Goal: Task Accomplishment & Management: Understand process/instructions

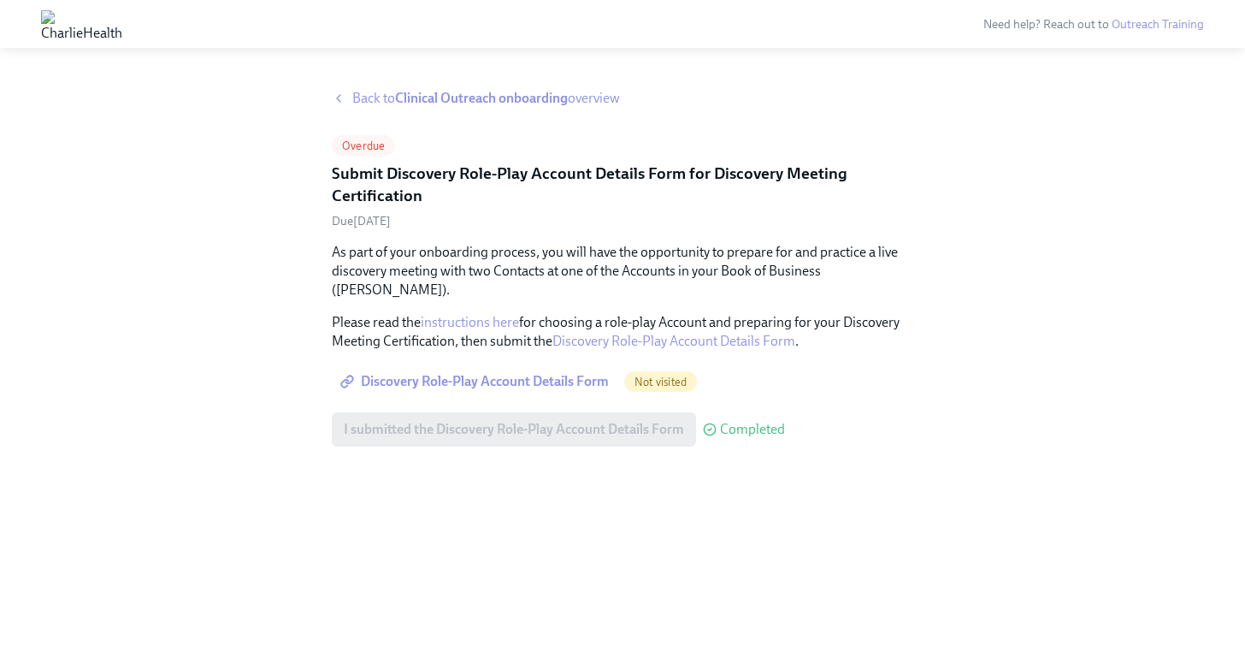
click at [372, 94] on span "Back to Clinical Outreach onboarding overview" at bounding box center [486, 98] width 268 height 19
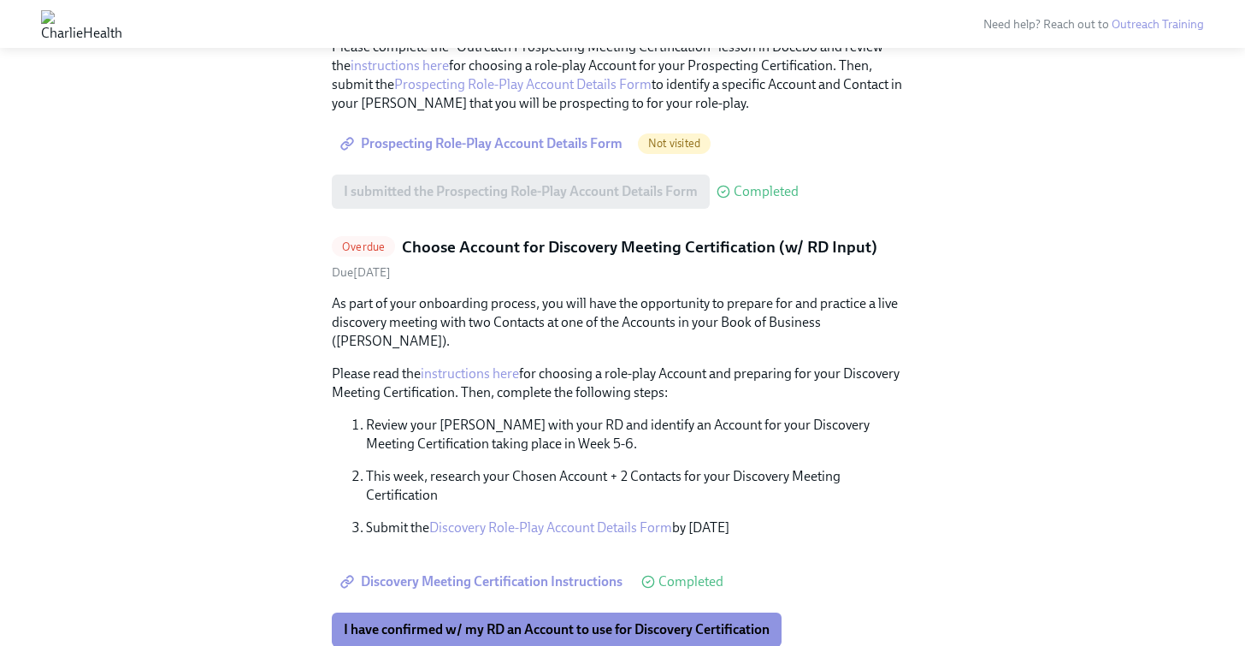
scroll to position [675, 0]
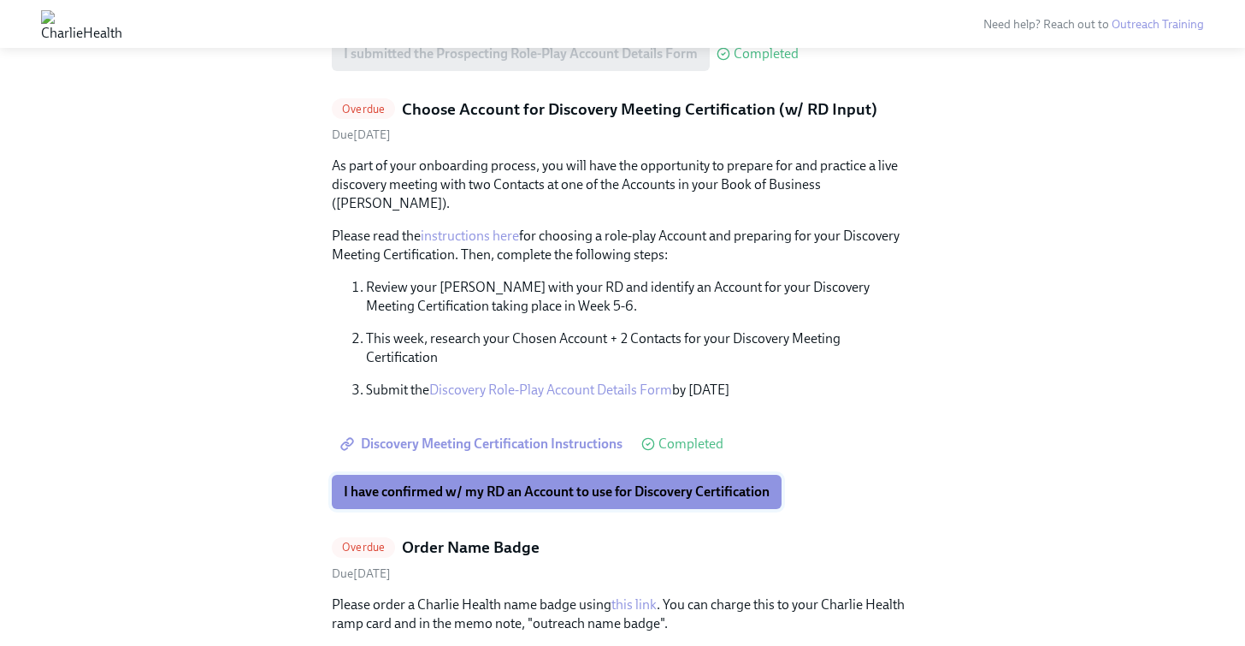
click at [517, 483] on span "I have confirmed w/ my RD an Account to use for Discovery Certification" at bounding box center [557, 491] width 426 height 17
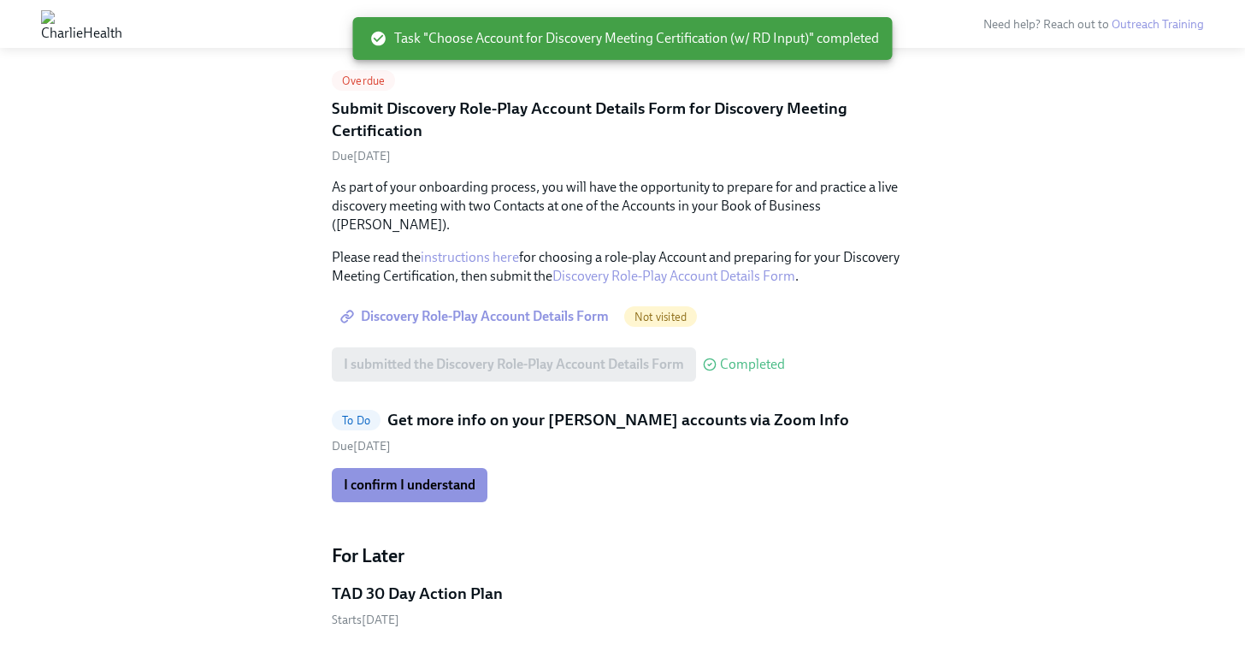
scroll to position [941, 0]
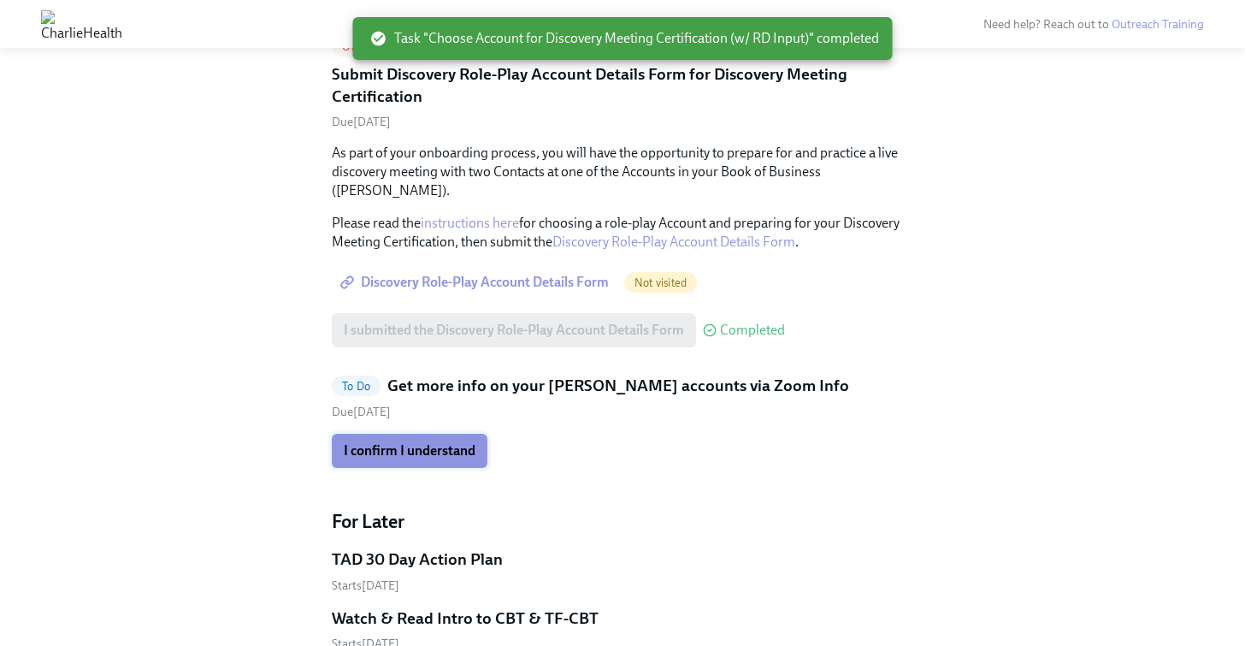
click at [450, 434] on button "I confirm I understand" at bounding box center [410, 451] width 156 height 34
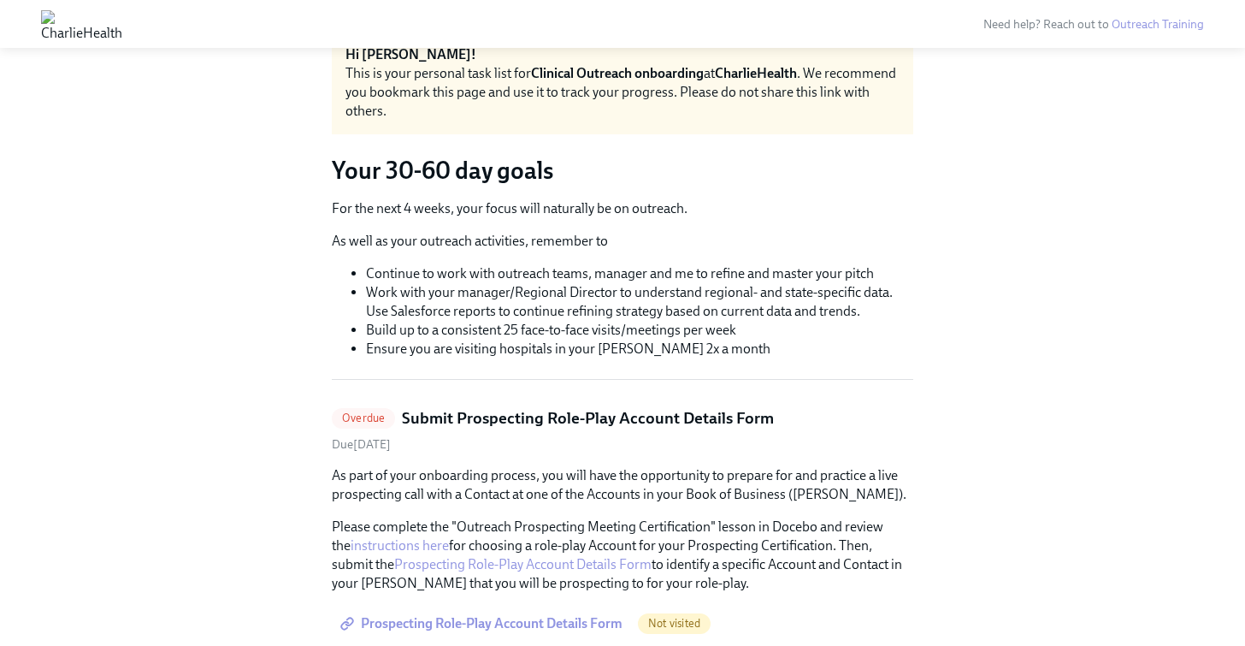
scroll to position [0, 0]
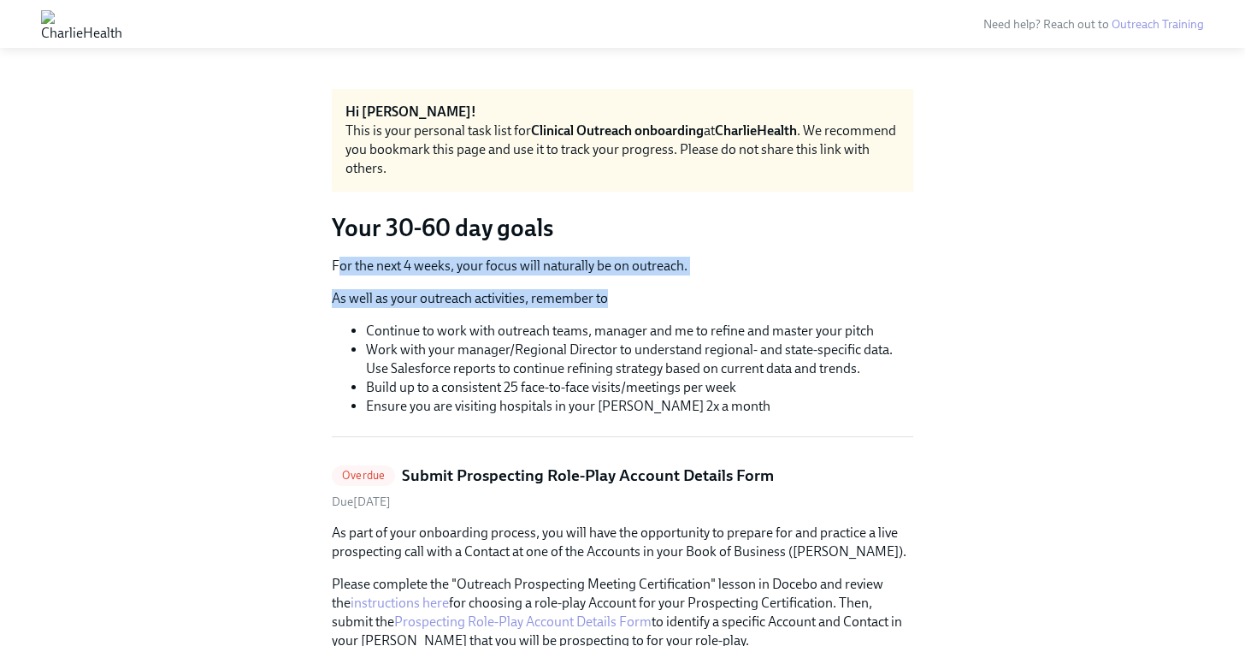
drag, startPoint x: 339, startPoint y: 262, endPoint x: 642, endPoint y: 298, distance: 304.9
click at [642, 298] on div "For the next 4 weeks, your focus will naturally be on outreach. As well as your…" at bounding box center [623, 336] width 582 height 159
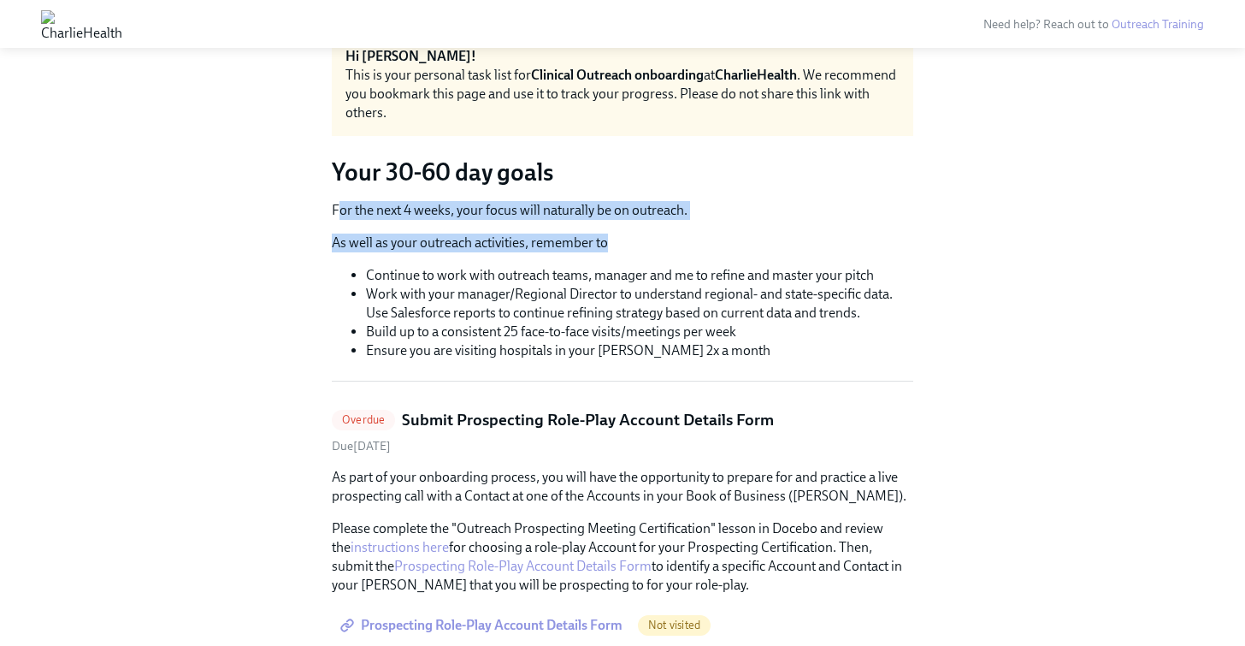
scroll to position [64, 0]
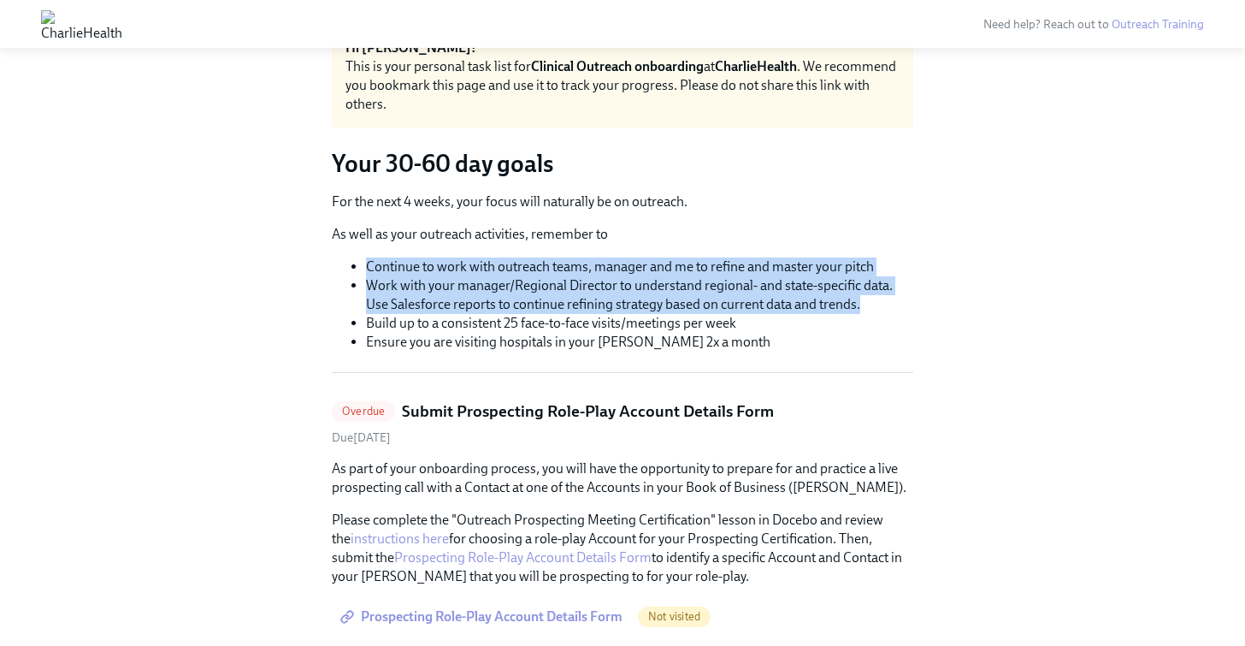
drag, startPoint x: 369, startPoint y: 266, endPoint x: 914, endPoint y: 304, distance: 546.2
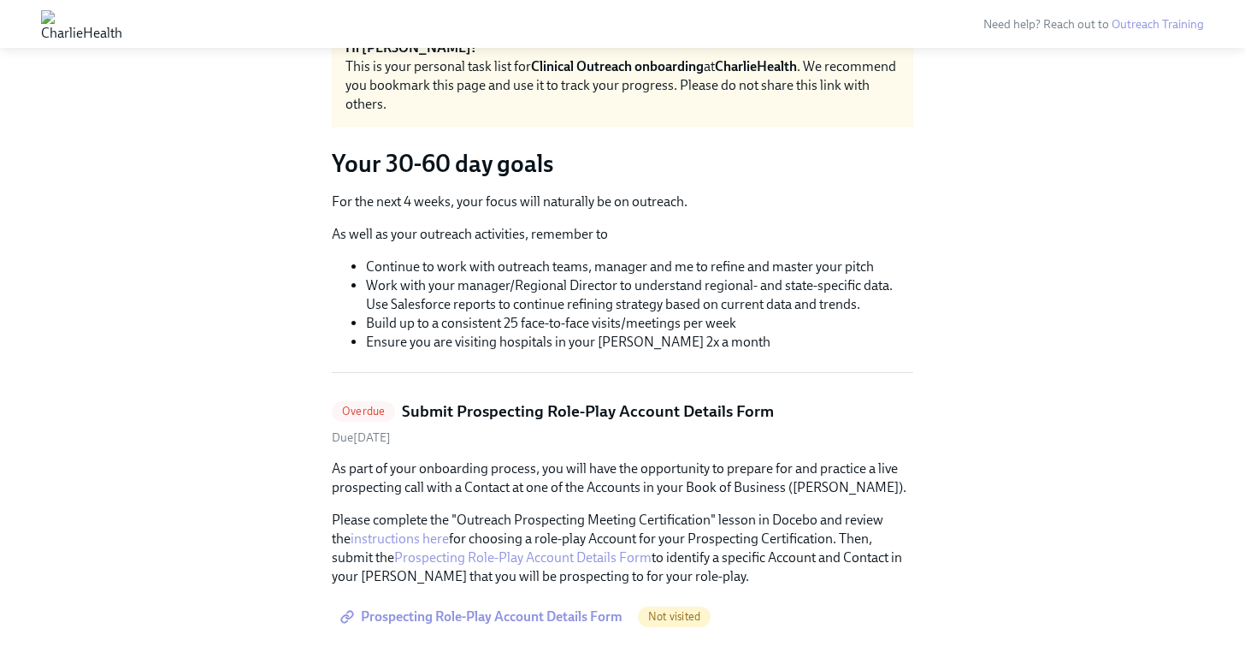
scroll to position [139, 0]
